Goal: Task Accomplishment & Management: Use online tool/utility

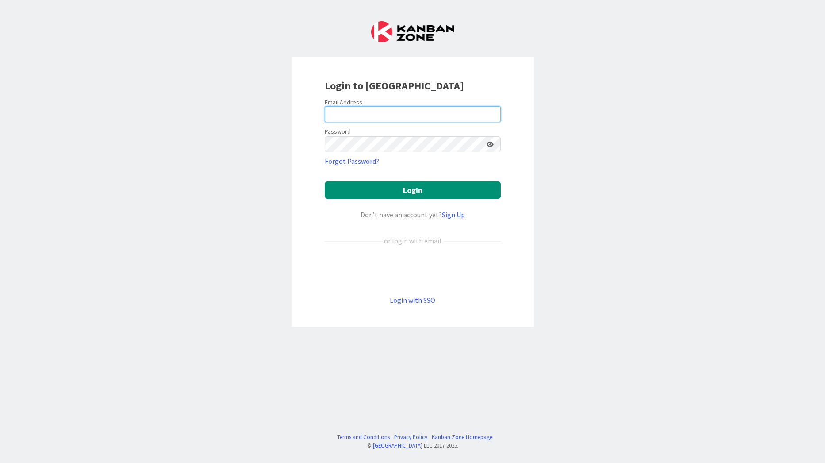
click at [388, 121] on input "email" at bounding box center [413, 114] width 176 height 16
type input "kberk@huisman-nl.com"
click at [325, 181] on button "Login" at bounding box center [413, 189] width 176 height 17
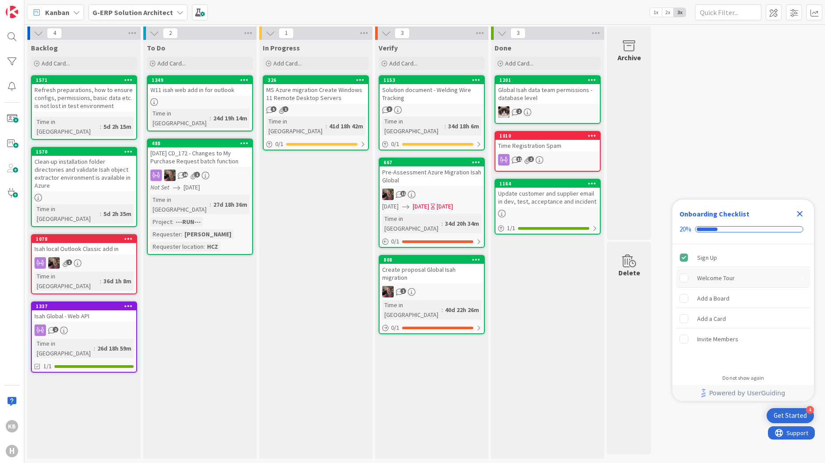
click at [732, 279] on div "Welcome Tour" at bounding box center [717, 278] width 38 height 11
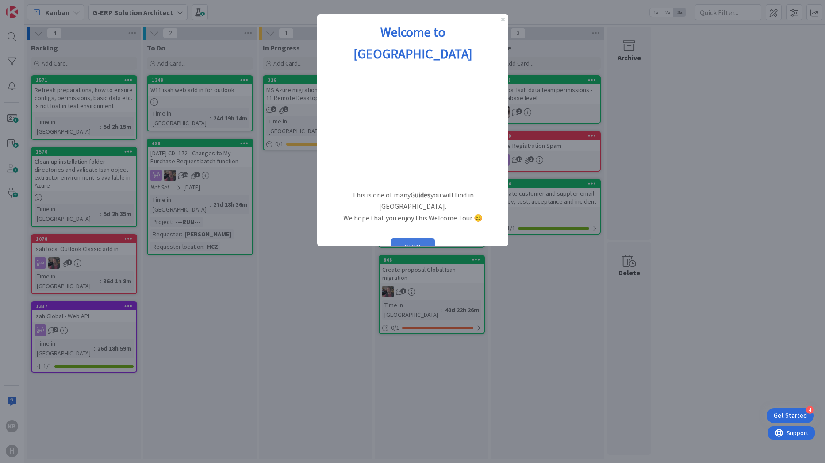
click at [421, 238] on button "START" at bounding box center [412, 246] width 44 height 17
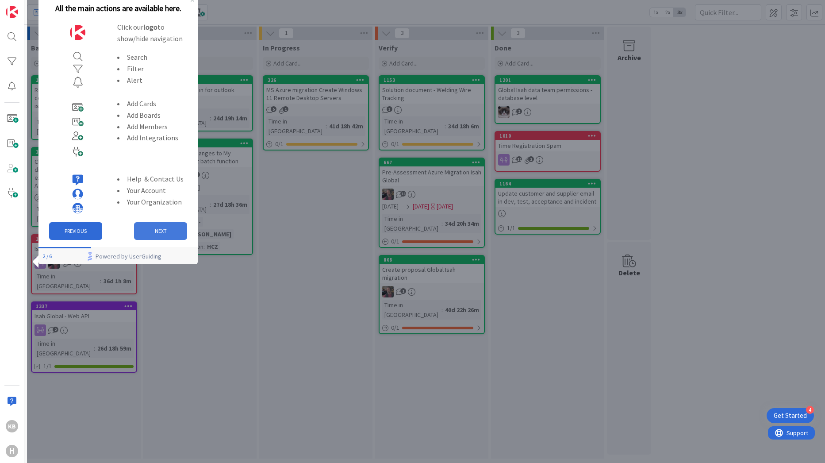
click at [155, 227] on button "NEXT" at bounding box center [160, 231] width 53 height 18
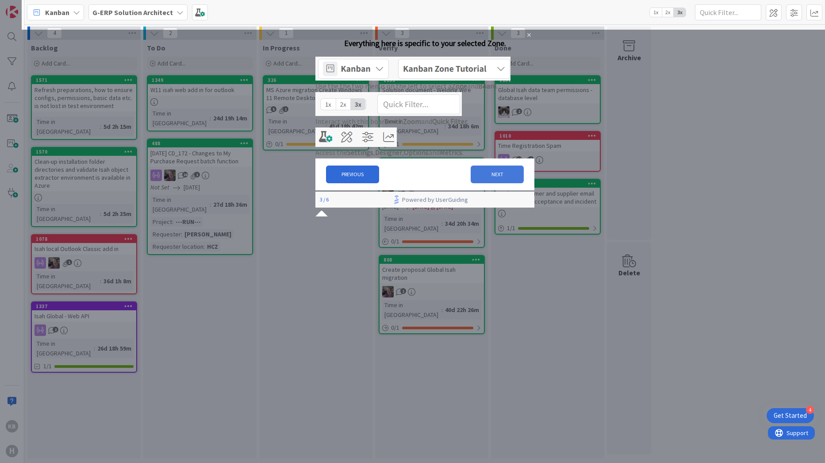
click at [488, 183] on button "NEXT" at bounding box center [497, 175] width 53 height 18
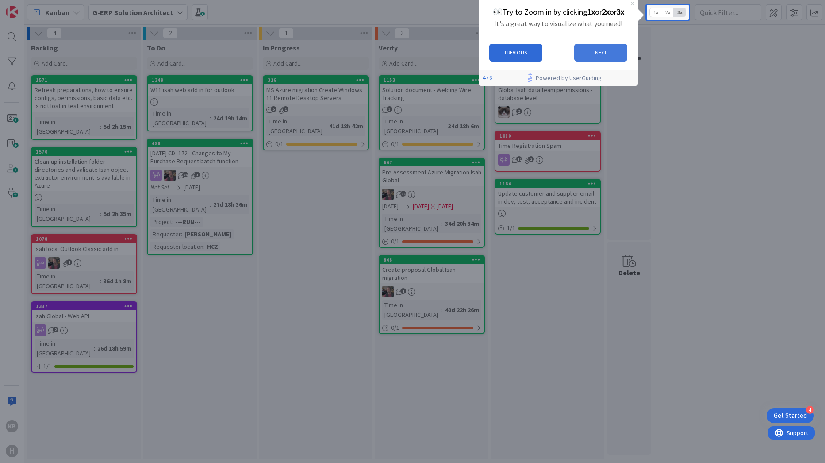
click at [597, 49] on button "NEXT" at bounding box center [601, 53] width 53 height 18
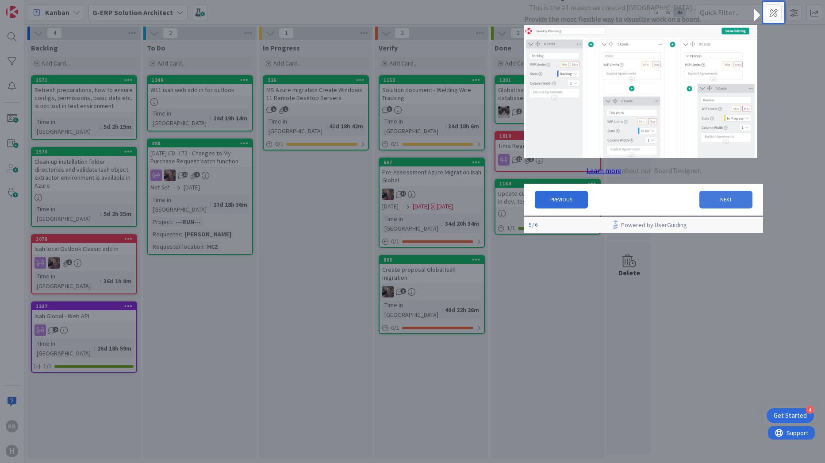
click at [708, 201] on button "NEXT" at bounding box center [726, 200] width 53 height 18
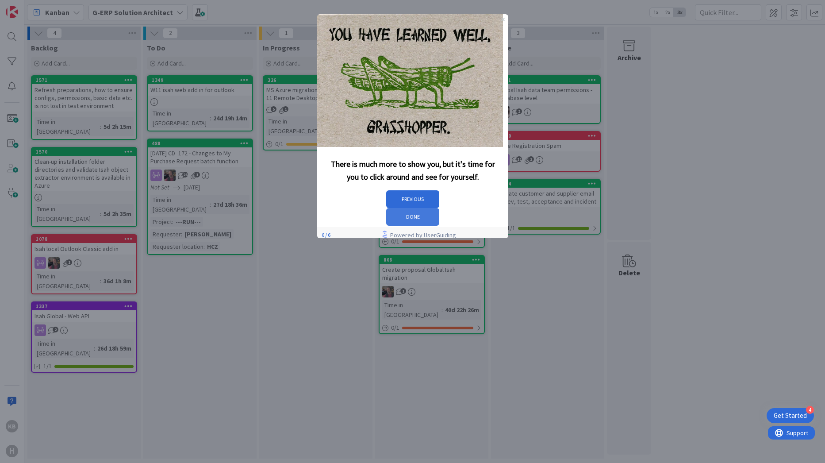
click at [439, 208] on button "DONE" at bounding box center [412, 217] width 53 height 18
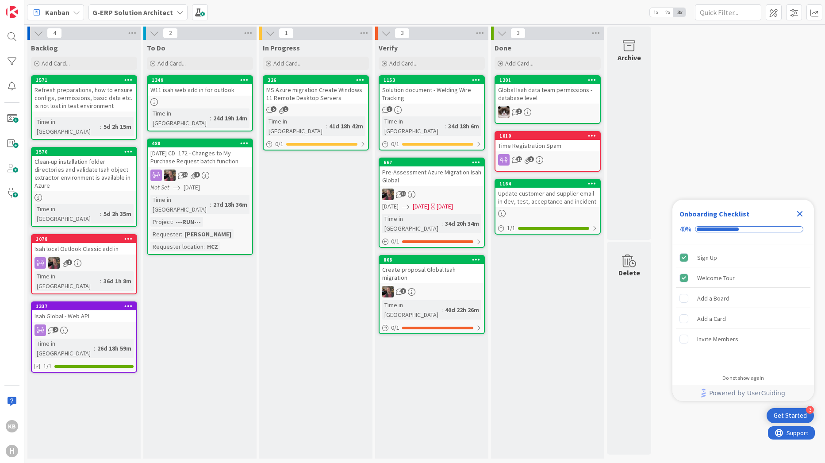
click at [666, 14] on span "2x" at bounding box center [668, 12] width 12 height 9
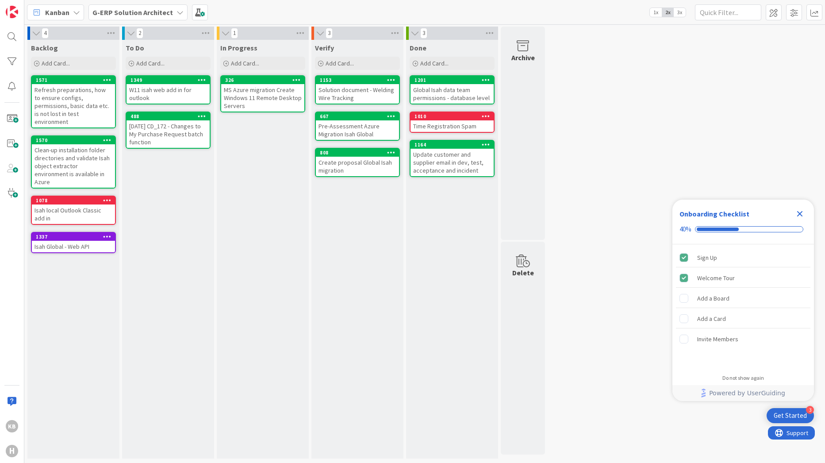
click at [658, 13] on span "1x" at bounding box center [656, 12] width 12 height 9
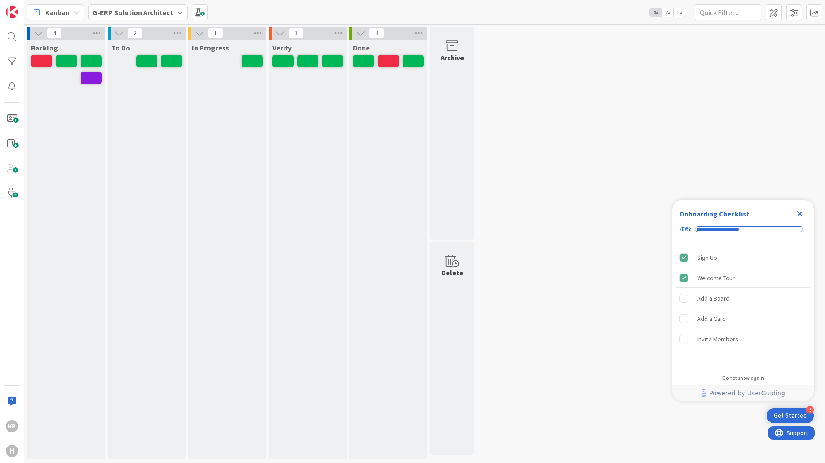
click at [678, 12] on span "3x" at bounding box center [680, 12] width 12 height 9
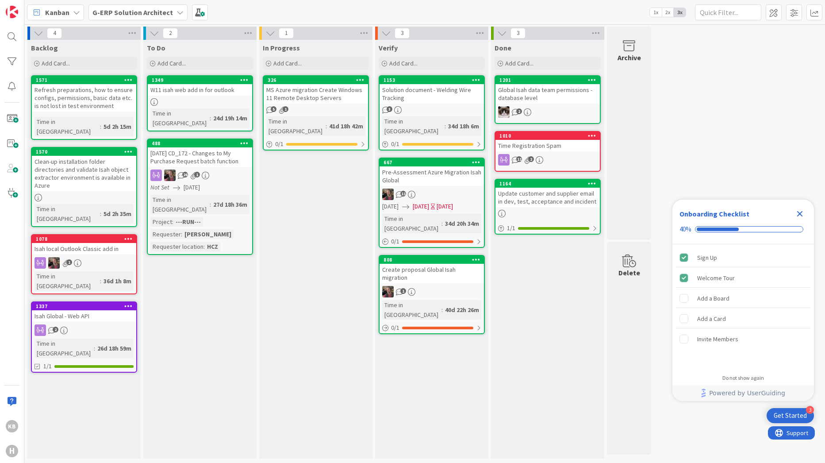
click at [664, 13] on span "2x" at bounding box center [668, 12] width 12 height 9
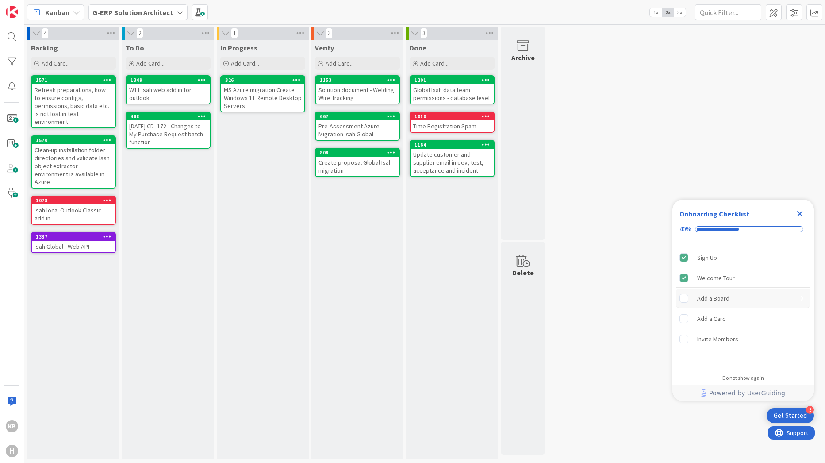
click at [717, 300] on div "Add a Board" at bounding box center [714, 298] width 32 height 11
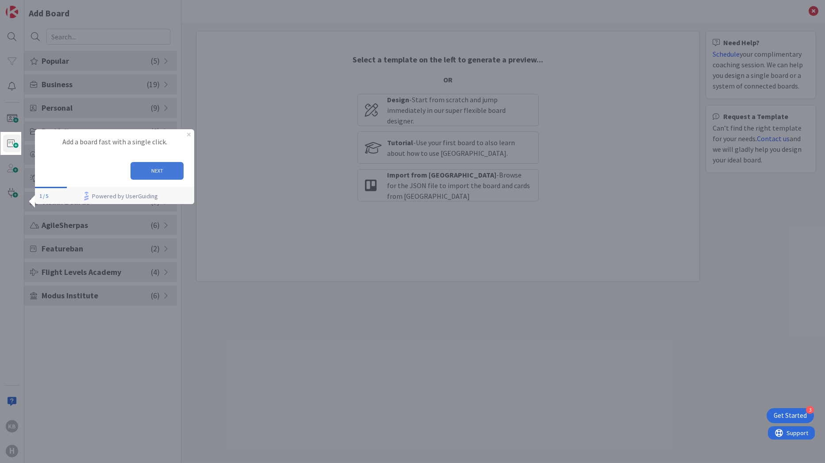
click at [150, 166] on button "NEXT" at bounding box center [157, 171] width 53 height 18
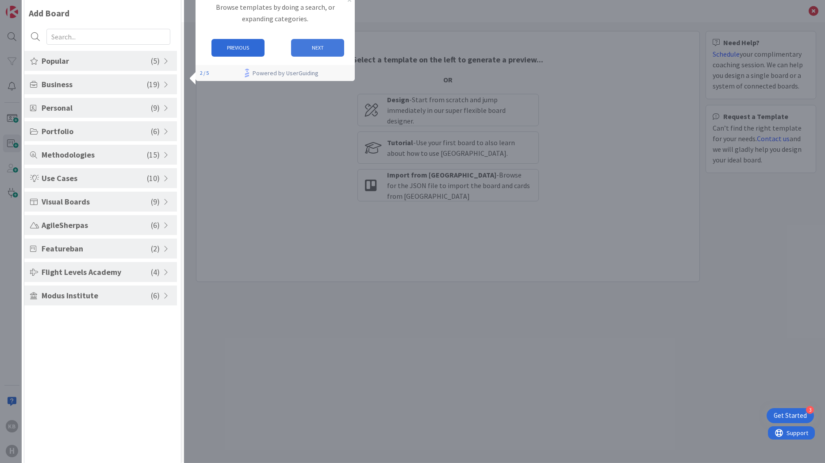
click at [324, 47] on button "NEXT" at bounding box center [317, 48] width 53 height 18
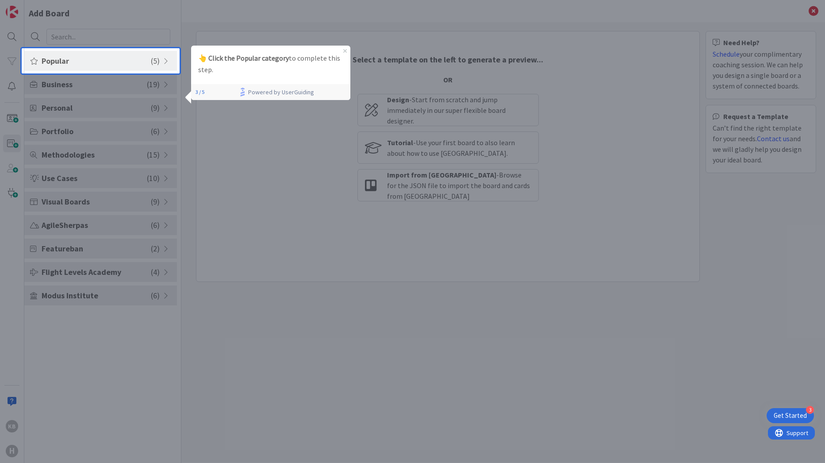
click at [105, 58] on span "Popular" at bounding box center [96, 61] width 109 height 12
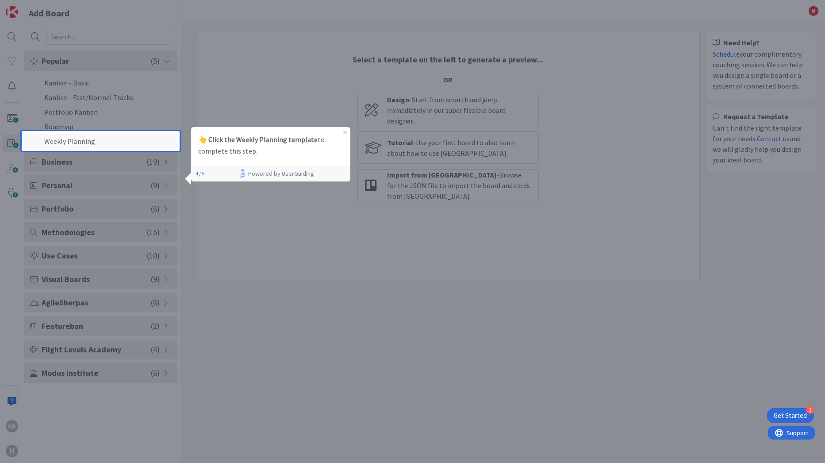
click at [89, 143] on li "Weekly Planning" at bounding box center [100, 141] width 153 height 15
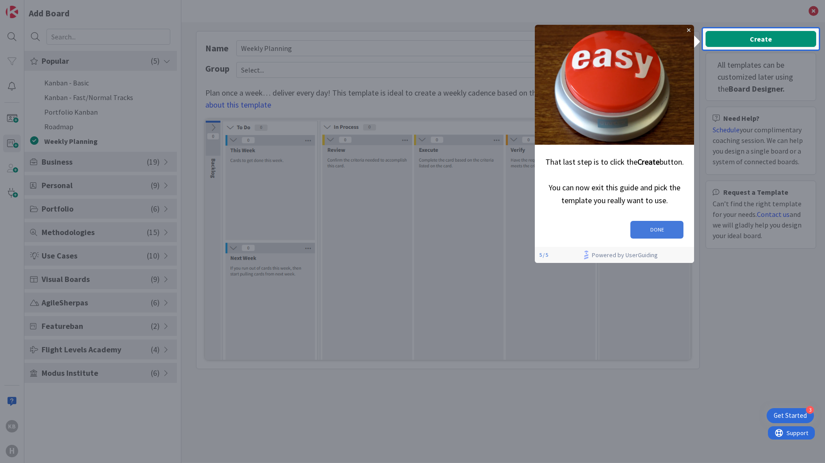
click at [655, 223] on button "DONE" at bounding box center [657, 230] width 53 height 18
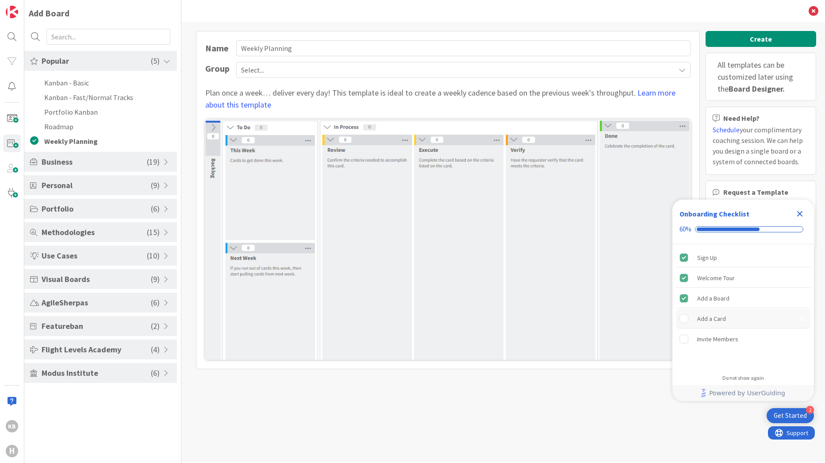
click at [712, 318] on div "Add a Card" at bounding box center [712, 318] width 29 height 11
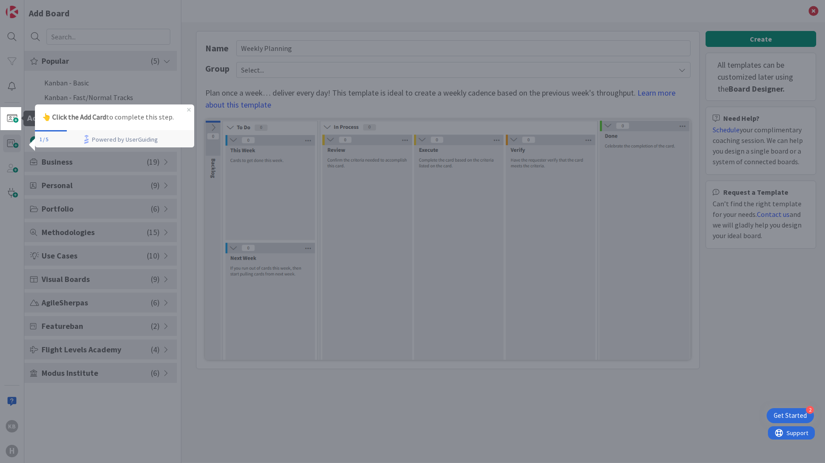
click at [21, 123] on div at bounding box center [423, 231] width 804 height 463
click at [14, 123] on span at bounding box center [12, 119] width 18 height 18
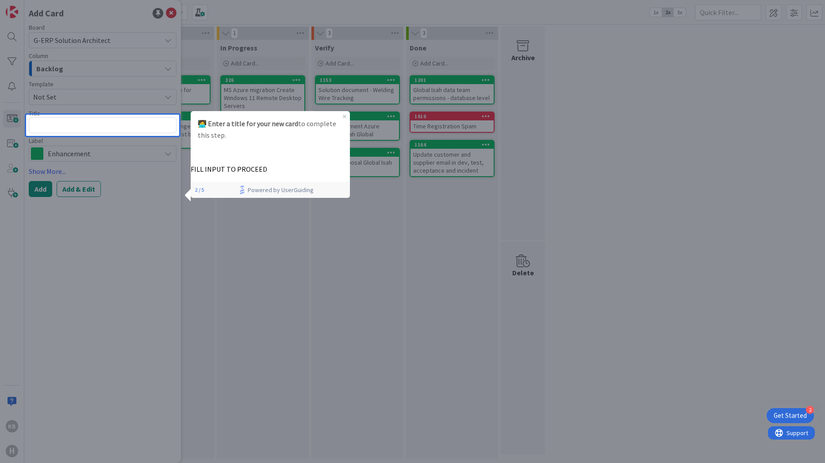
click at [282, 165] on p "FILL INPUT TO PROCEED" at bounding box center [270, 169] width 159 height 9
click at [145, 129] on textarea at bounding box center [103, 125] width 148 height 16
type textarea "x"
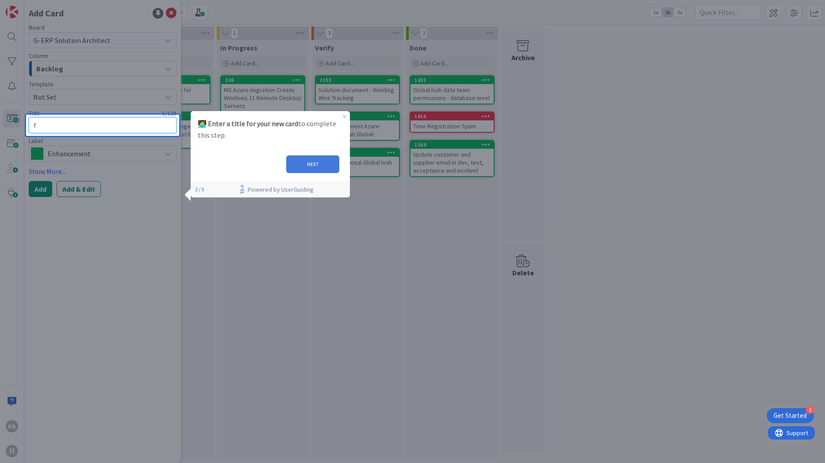
type textarea "f"
click at [332, 166] on button "NEXT" at bounding box center [312, 164] width 53 height 18
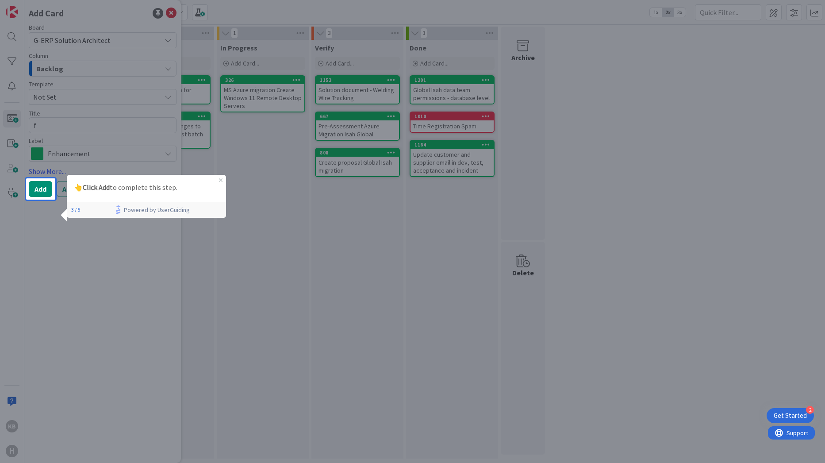
click at [35, 211] on div at bounding box center [40, 331] width 29 height 263
click at [38, 189] on button "Add" at bounding box center [40, 189] width 23 height 16
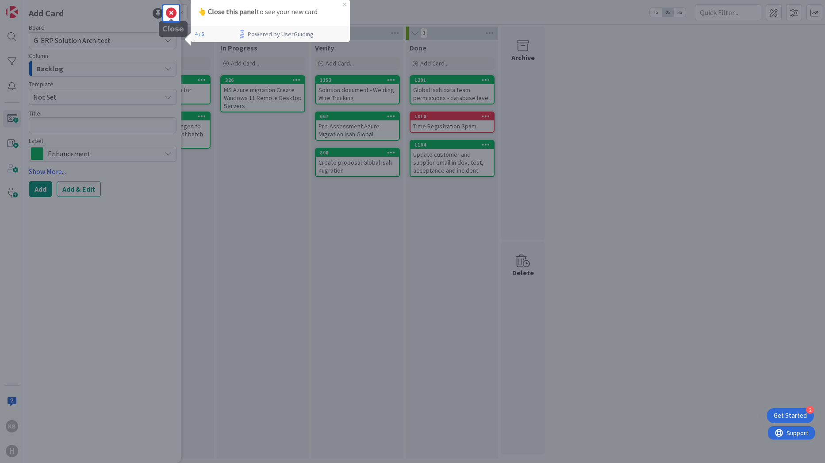
click at [172, 6] on div "Add Card Board G-ERP Solution Architect Column Backlog Template Not Set Title 0…" at bounding box center [102, 231] width 157 height 463
click at [171, 10] on icon at bounding box center [171, 13] width 11 height 11
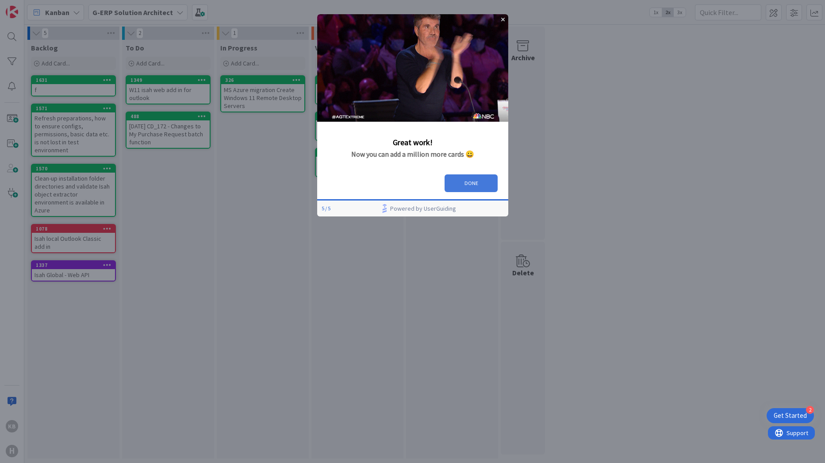
click at [483, 181] on button "DONE" at bounding box center [470, 183] width 53 height 18
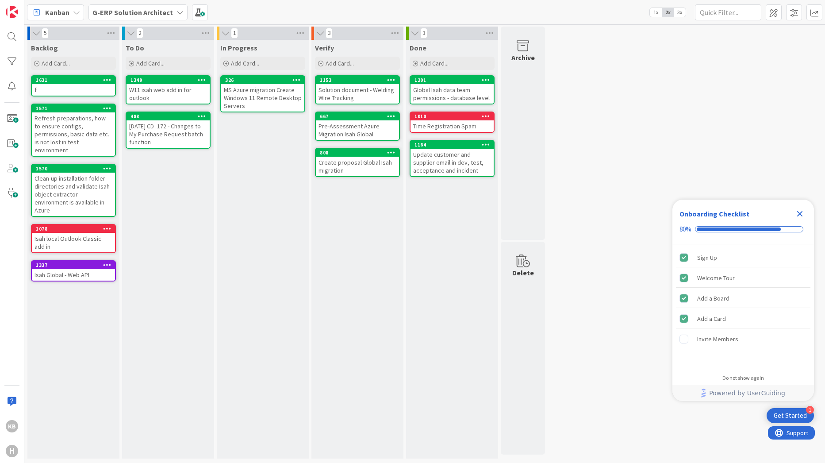
click at [106, 80] on icon at bounding box center [107, 80] width 8 height 6
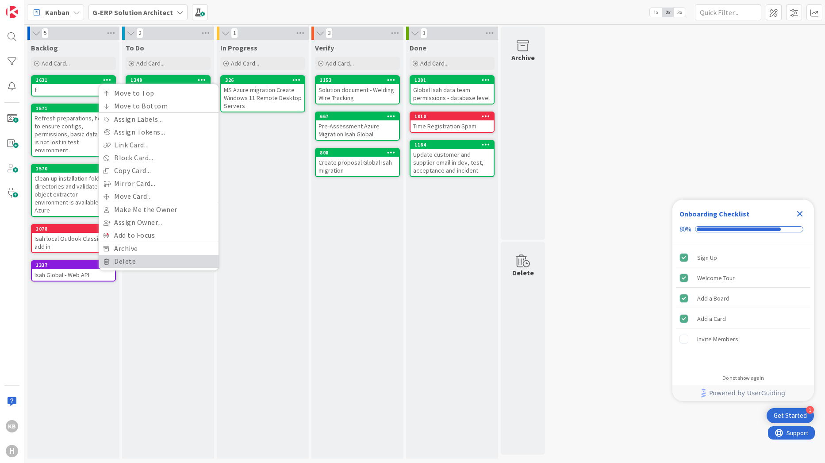
click at [126, 258] on link "Delete" at bounding box center [159, 261] width 120 height 13
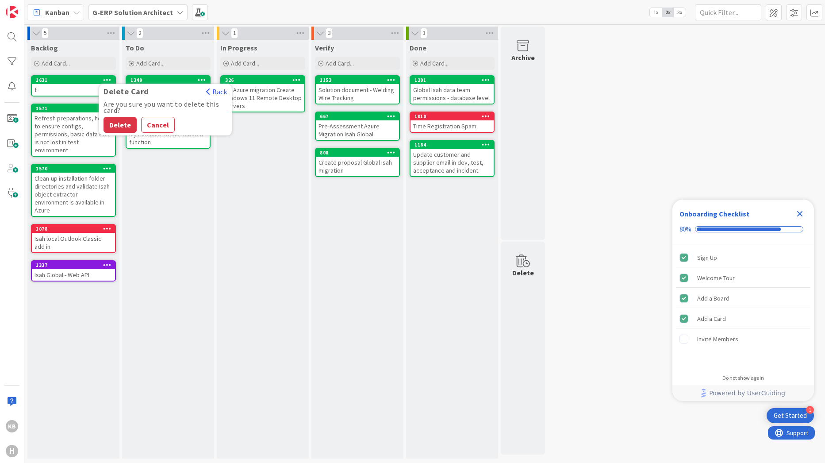
click at [122, 116] on div "Are you sure you want to delete this card? Delete Cancel" at bounding box center [165, 117] width 133 height 32
click at [122, 125] on button "Delete" at bounding box center [120, 125] width 33 height 16
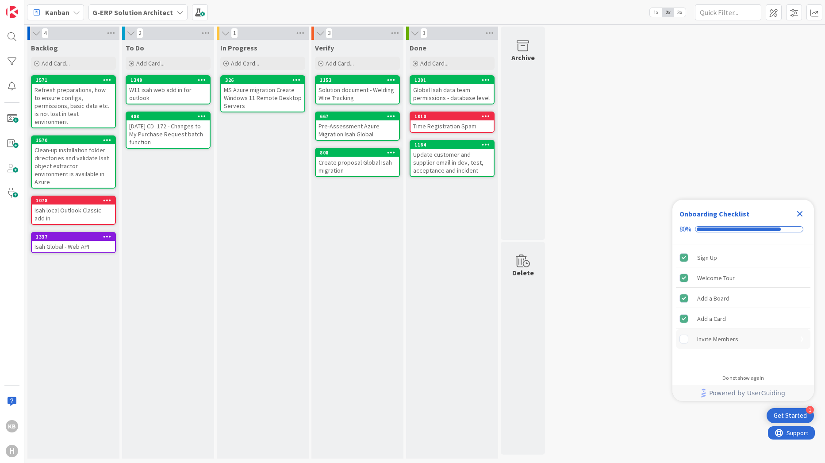
click at [723, 344] on div "Invite Members" at bounding box center [718, 339] width 41 height 11
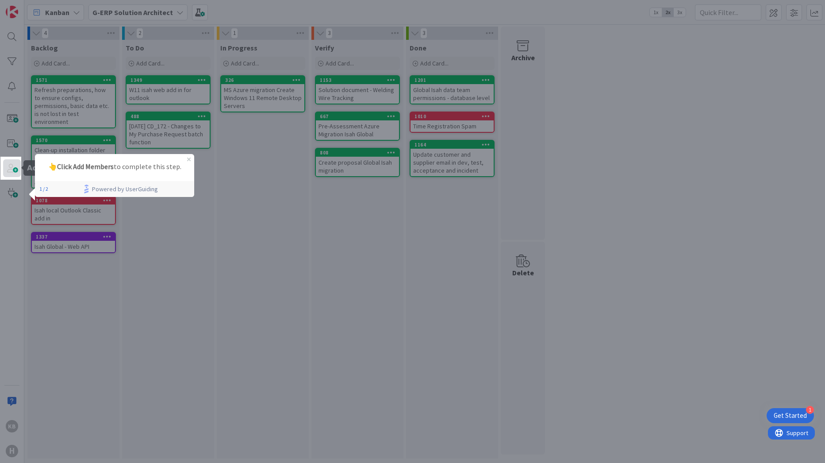
click at [6, 166] on span at bounding box center [12, 168] width 18 height 18
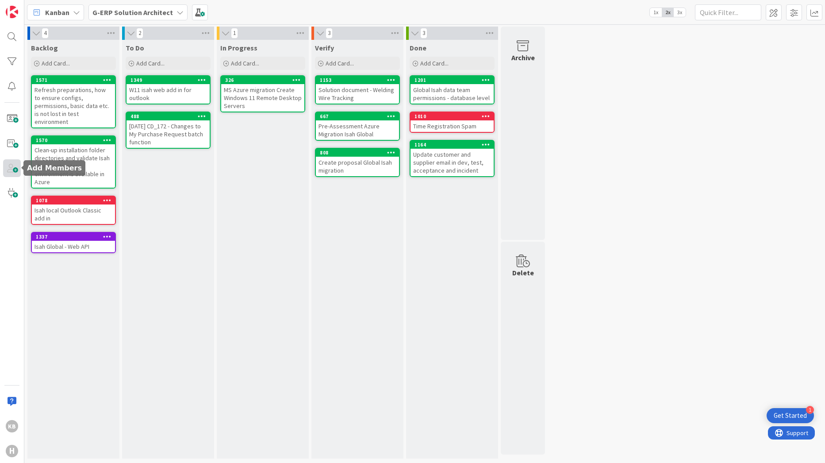
click at [10, 170] on span at bounding box center [12, 168] width 18 height 18
click at [17, 171] on span at bounding box center [12, 168] width 18 height 18
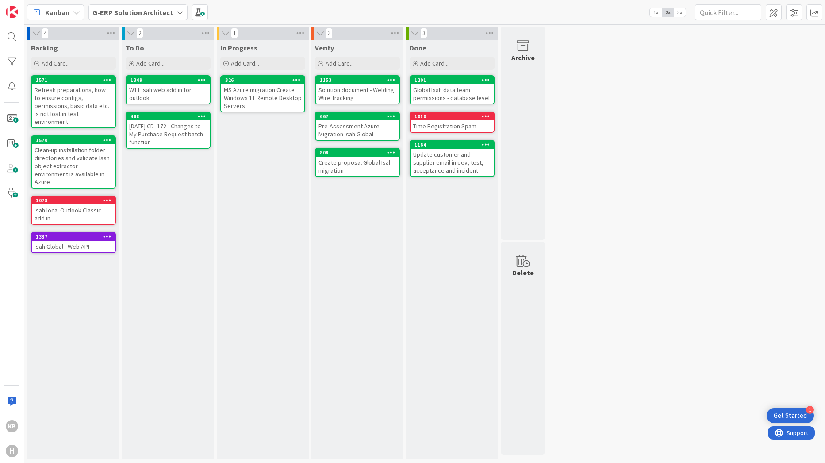
click at [784, 417] on div "Get Started" at bounding box center [790, 415] width 33 height 9
click at [719, 337] on div "Invite Members" at bounding box center [718, 339] width 41 height 11
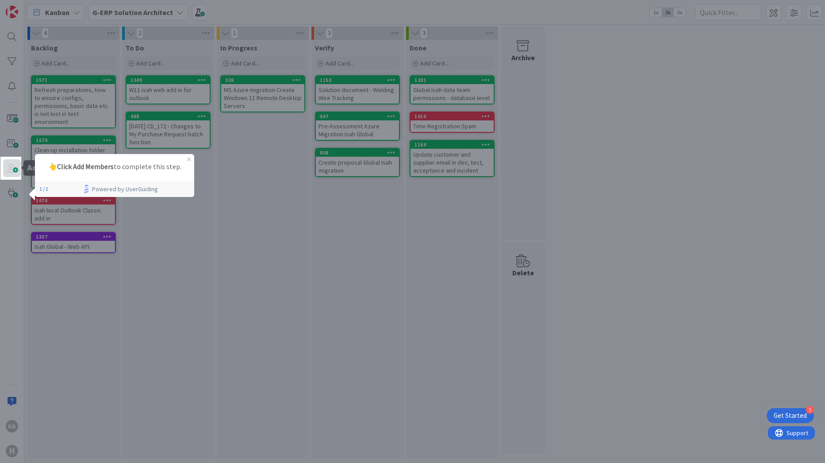
click at [13, 170] on span at bounding box center [12, 168] width 18 height 18
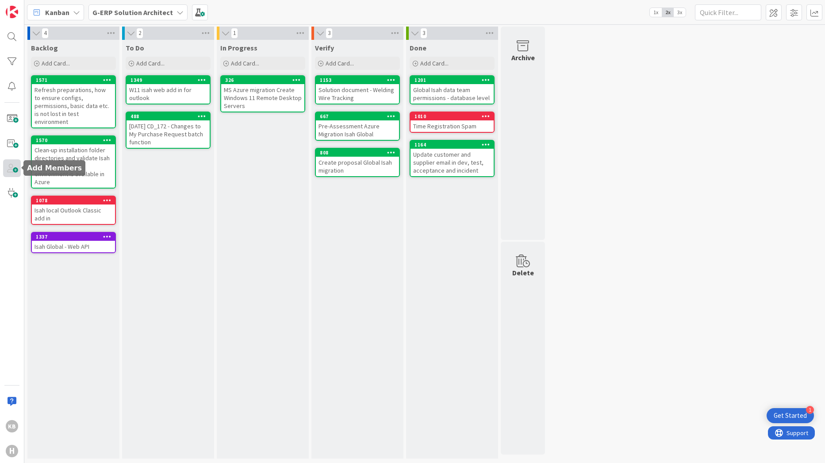
click at [13, 170] on span at bounding box center [12, 168] width 18 height 18
click at [476, 164] on div "Update customer and supplier email in dev, test, acceptance and incident" at bounding box center [452, 162] width 83 height 27
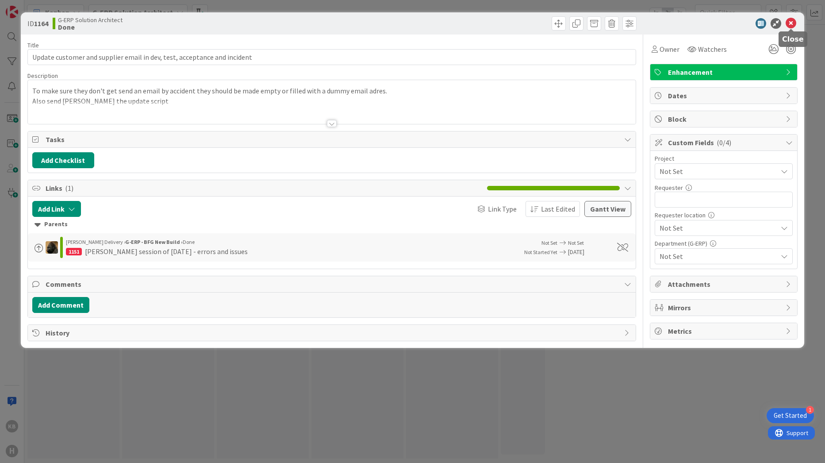
click at [795, 23] on icon at bounding box center [791, 23] width 11 height 11
